Goal: Task Accomplishment & Management: Complete application form

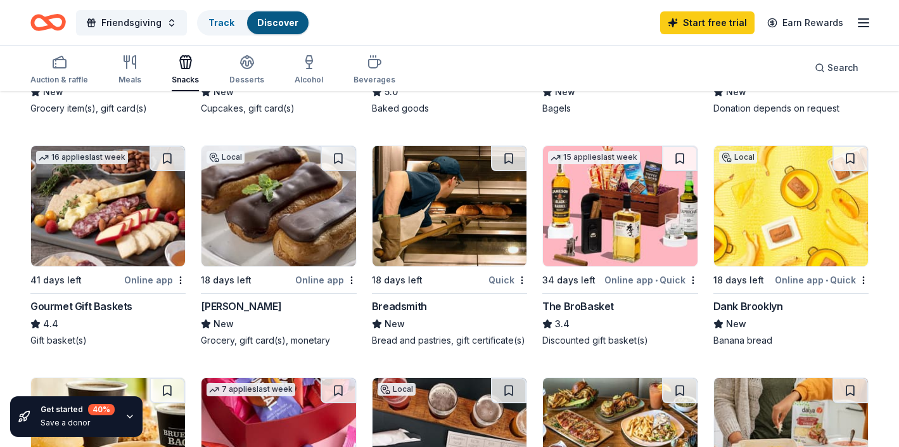
scroll to position [318, 0]
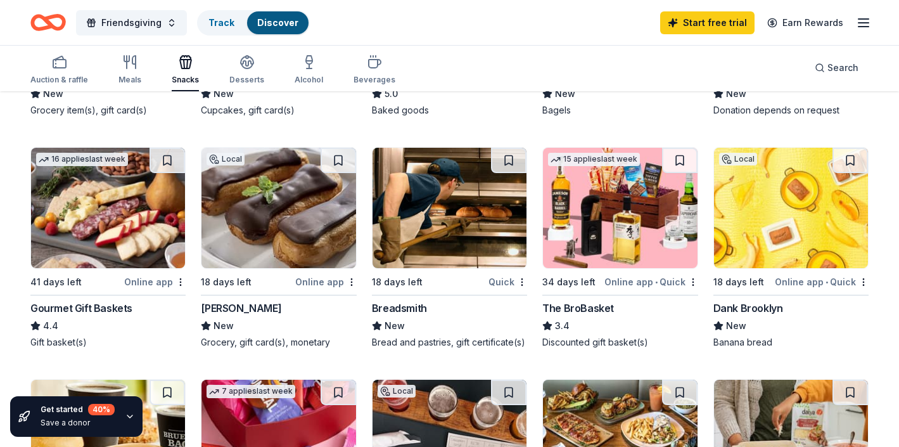
click at [289, 197] on img at bounding box center [278, 208] width 154 height 120
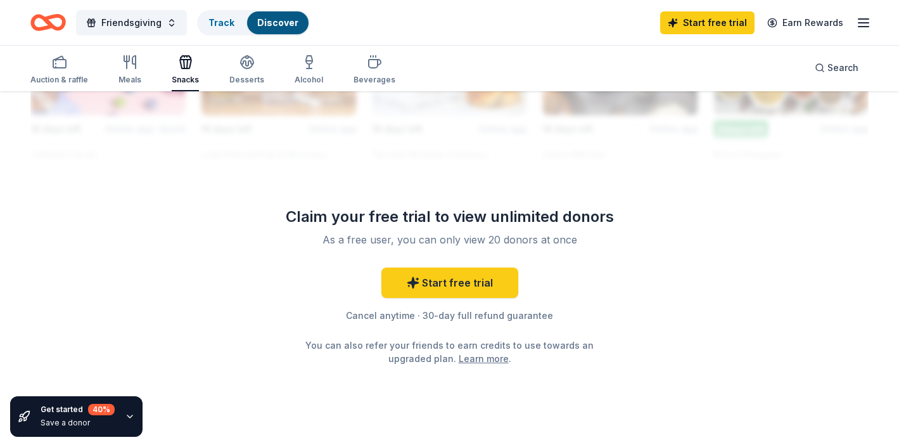
scroll to position [1223, 0]
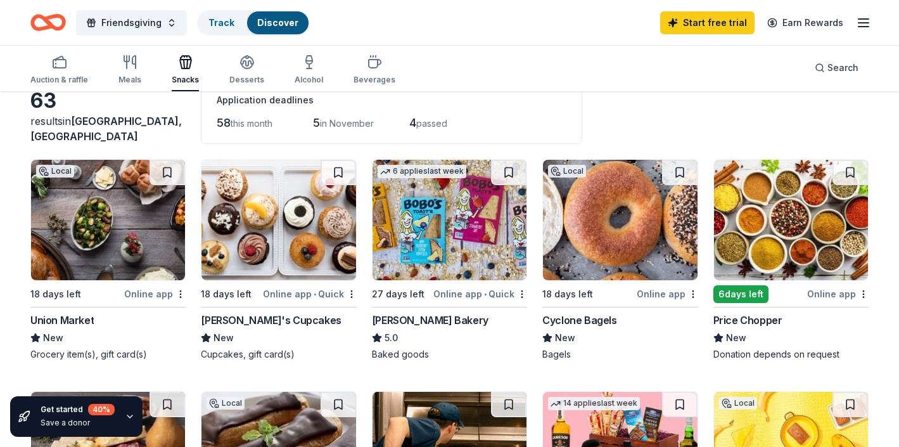
scroll to position [73, 0]
click at [293, 297] on div "Online app • Quick" at bounding box center [310, 294] width 94 height 16
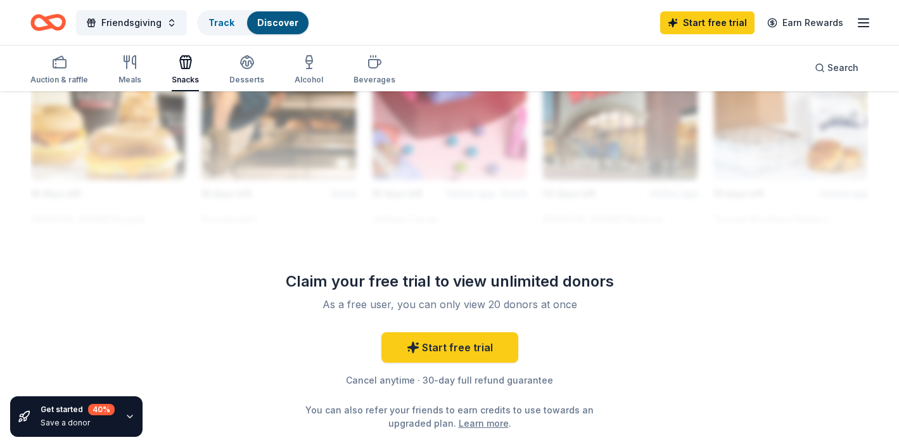
scroll to position [1158, 0]
click at [61, 60] on rect "button" at bounding box center [59, 64] width 13 height 8
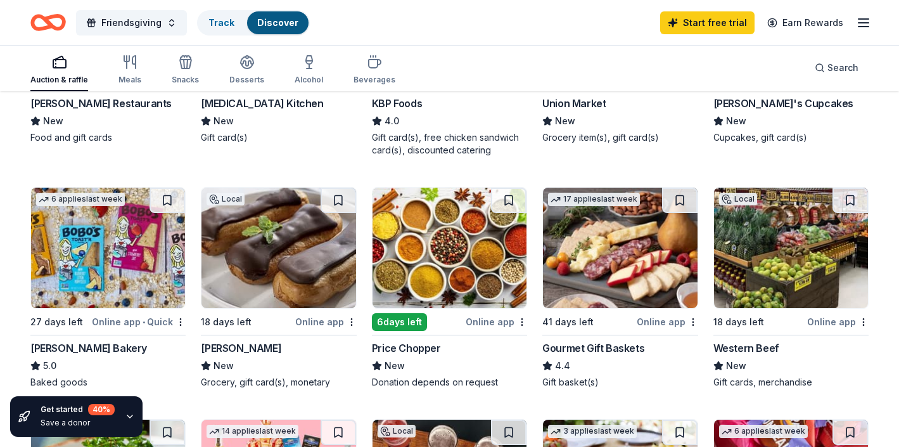
scroll to position [277, 0]
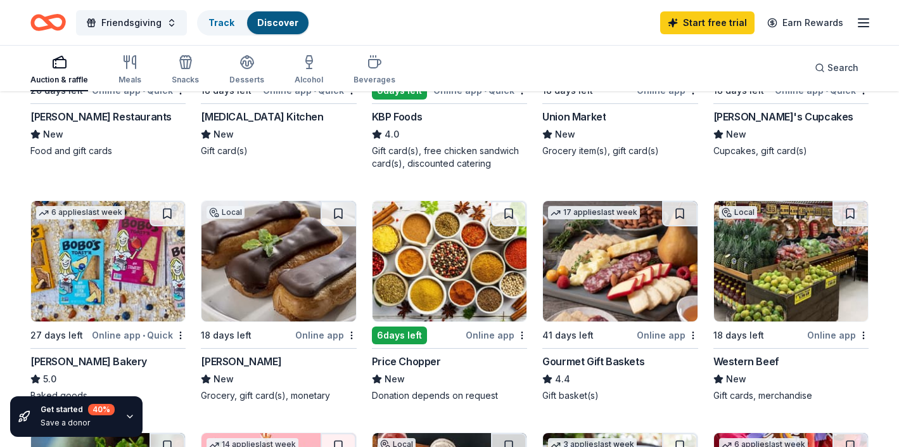
click at [799, 253] on img at bounding box center [791, 261] width 154 height 120
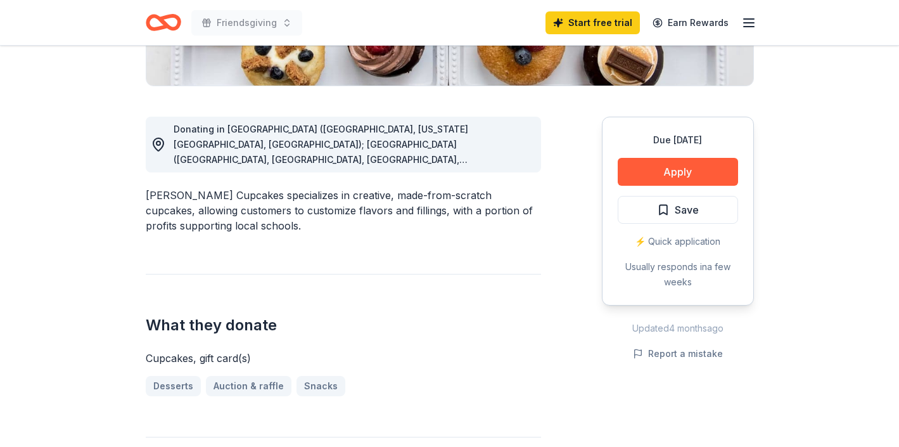
scroll to position [300, 0]
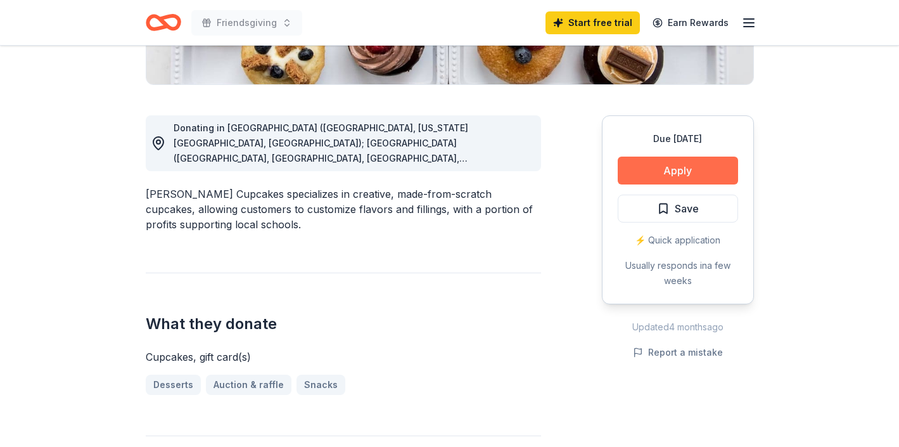
click at [676, 166] on button "Apply" at bounding box center [678, 170] width 120 height 28
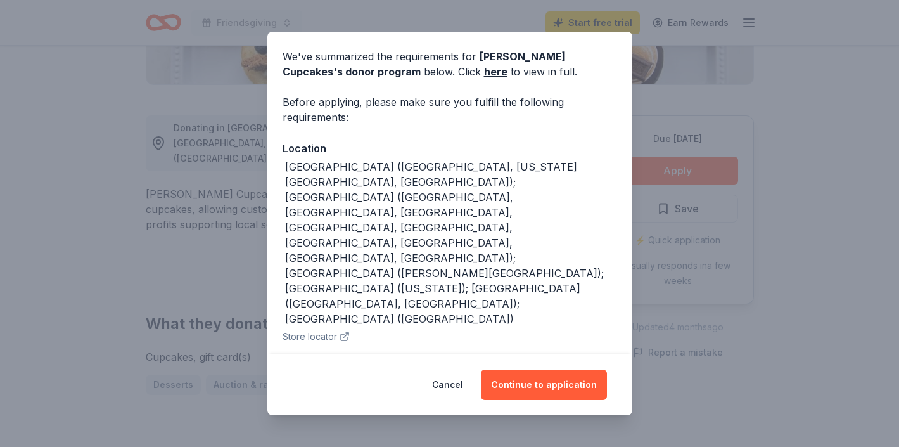
scroll to position [44, 0]
click at [552, 384] on button "Continue to application" at bounding box center [544, 384] width 126 height 30
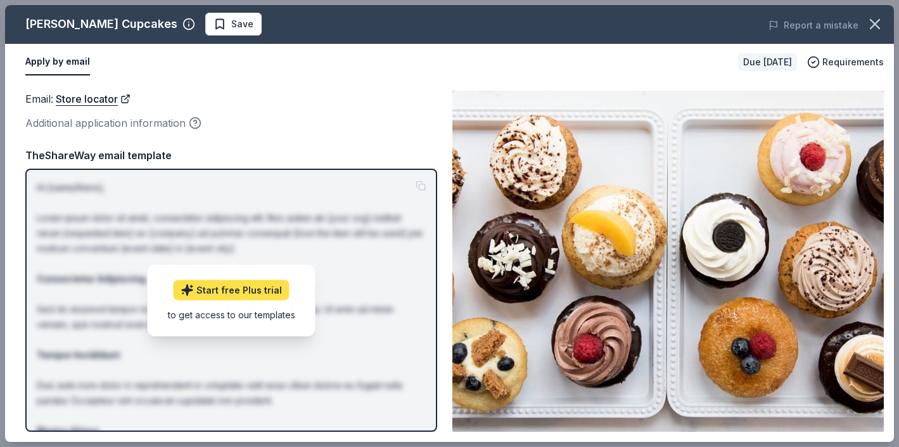
click at [264, 288] on link "Start free Plus trial" at bounding box center [232, 289] width 116 height 20
click at [576, 247] on img at bounding box center [667, 261] width 431 height 341
click at [72, 61] on button "Apply by email" at bounding box center [57, 62] width 65 height 27
click at [249, 291] on link "Start free Plus trial" at bounding box center [232, 289] width 116 height 20
click at [421, 186] on p "Hi [name/there], Lorem ipsum dolor sit amet, consectetur adipiscing elit. Nos a…" at bounding box center [231, 370] width 389 height 380
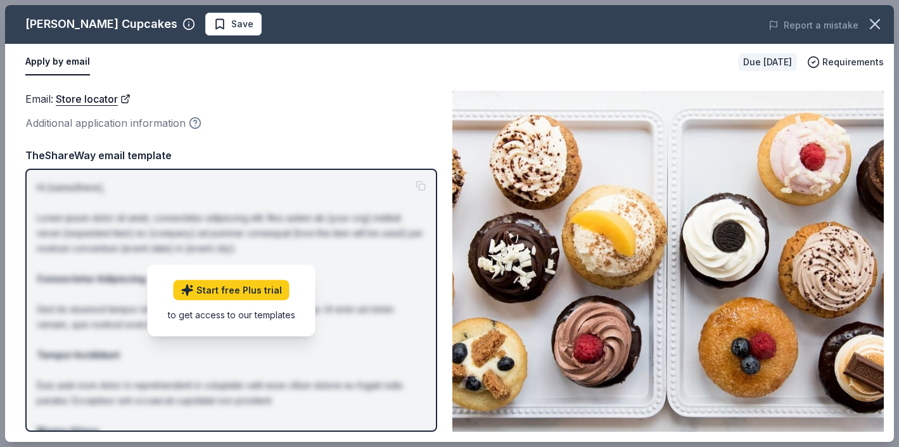
click at [198, 123] on icon "button" at bounding box center [195, 123] width 13 height 13
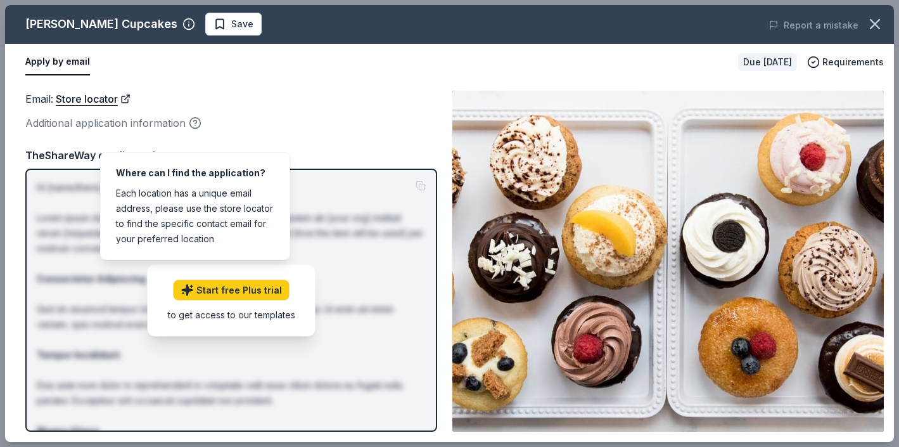
click at [227, 108] on div "Email : Store locator Additional application information" at bounding box center [231, 111] width 412 height 41
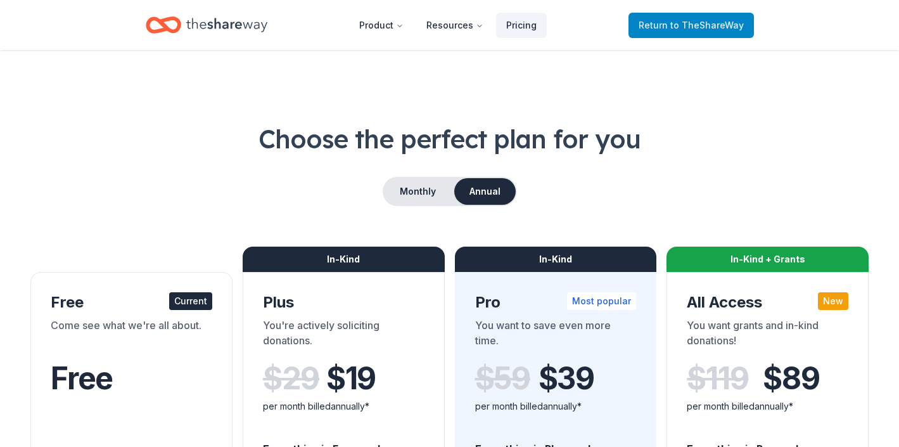
click at [687, 28] on span "to TheShareWay" at bounding box center [706, 25] width 73 height 11
click at [687, 26] on span "to TheShareWay" at bounding box center [706, 25] width 73 height 11
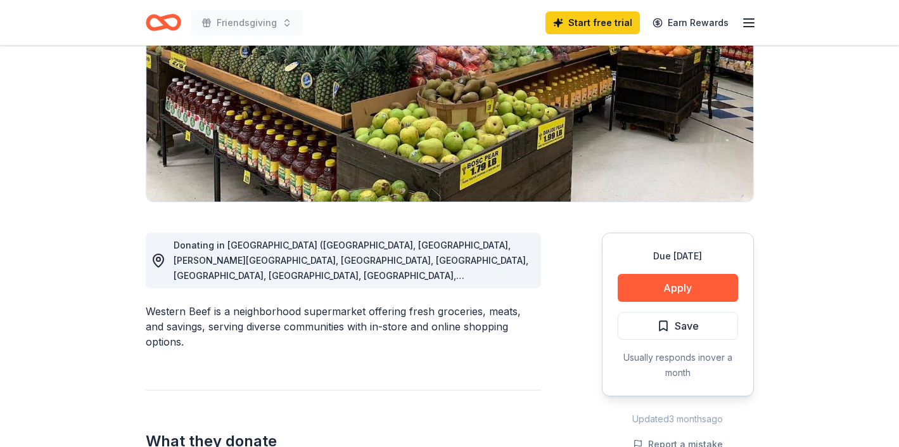
scroll to position [184, 0]
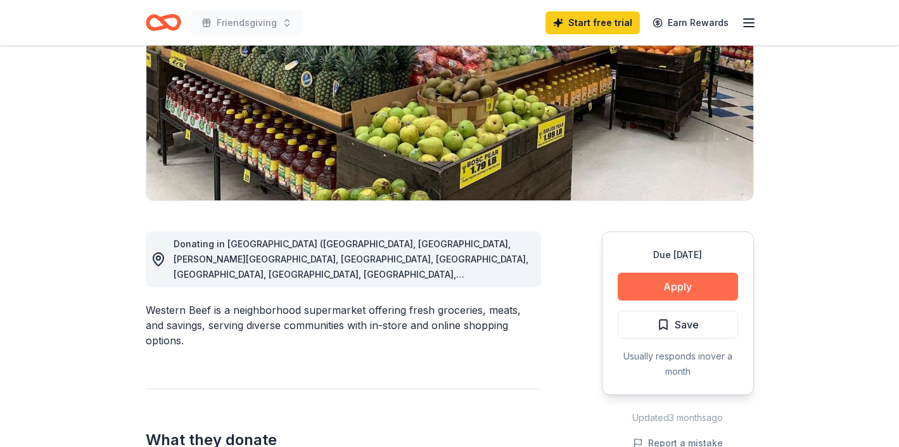
click at [690, 284] on button "Apply" at bounding box center [678, 286] width 120 height 28
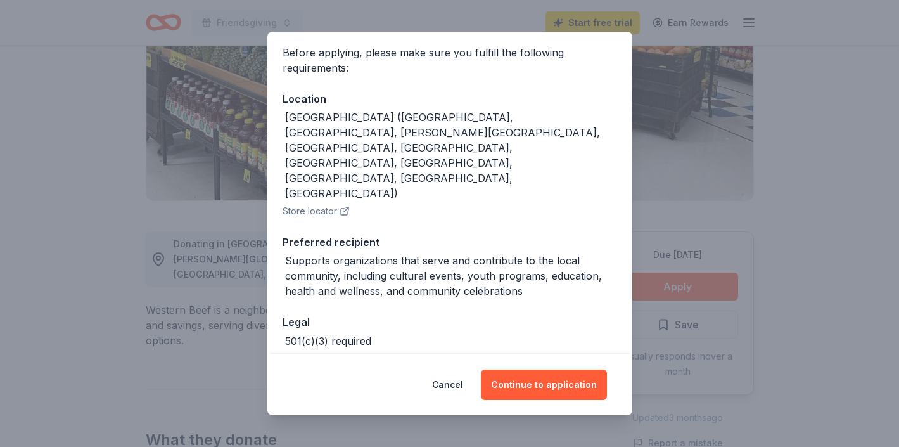
scroll to position [93, 0]
click at [551, 388] on button "Continue to application" at bounding box center [544, 384] width 126 height 30
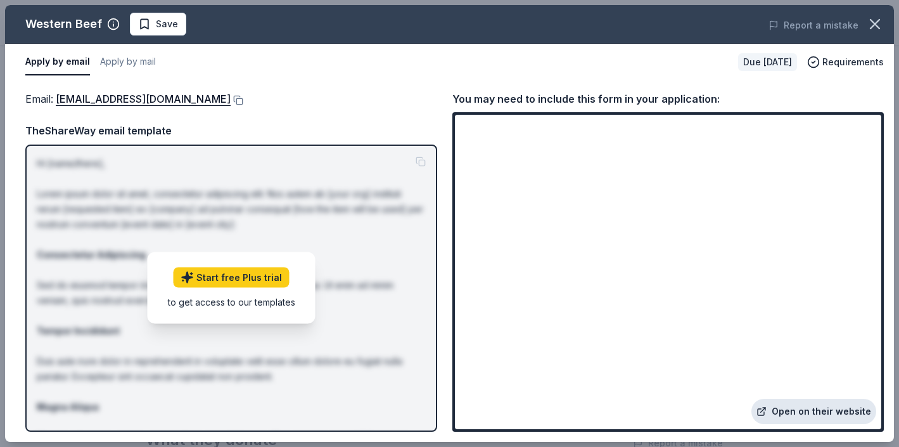
click at [832, 412] on link "Open on their website" at bounding box center [813, 410] width 125 height 25
